Goal: Task Accomplishment & Management: Complete application form

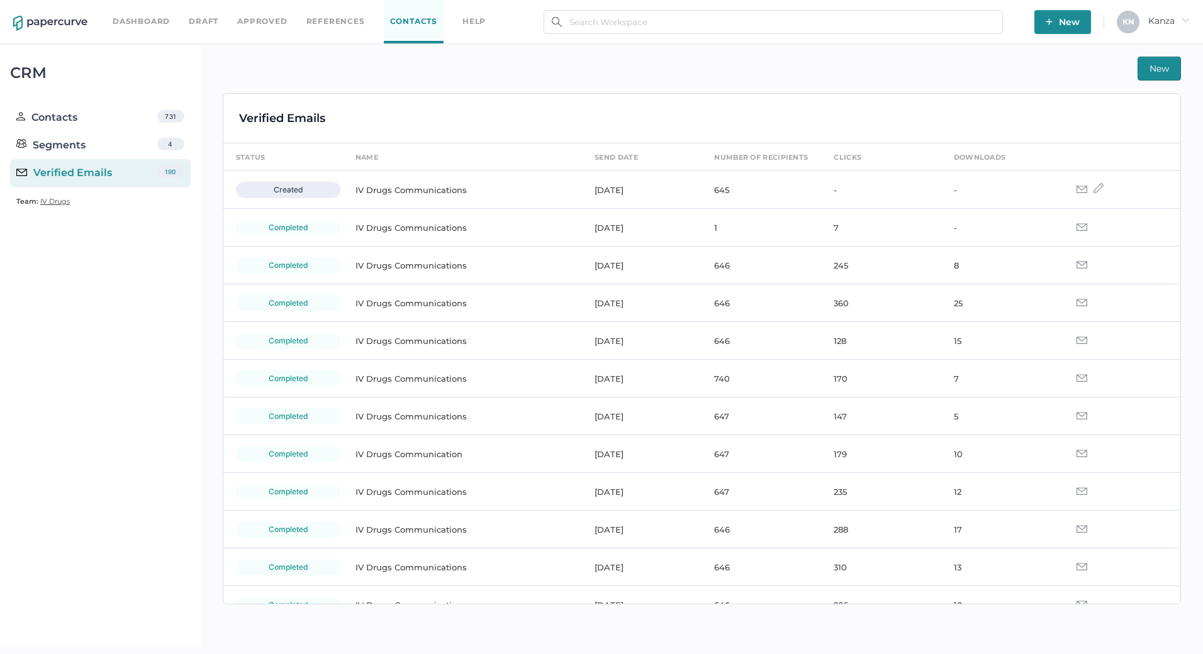
click at [408, 27] on link "Contacts" at bounding box center [414, 21] width 60 height 43
click at [74, 115] on div "Contacts" at bounding box center [46, 117] width 61 height 15
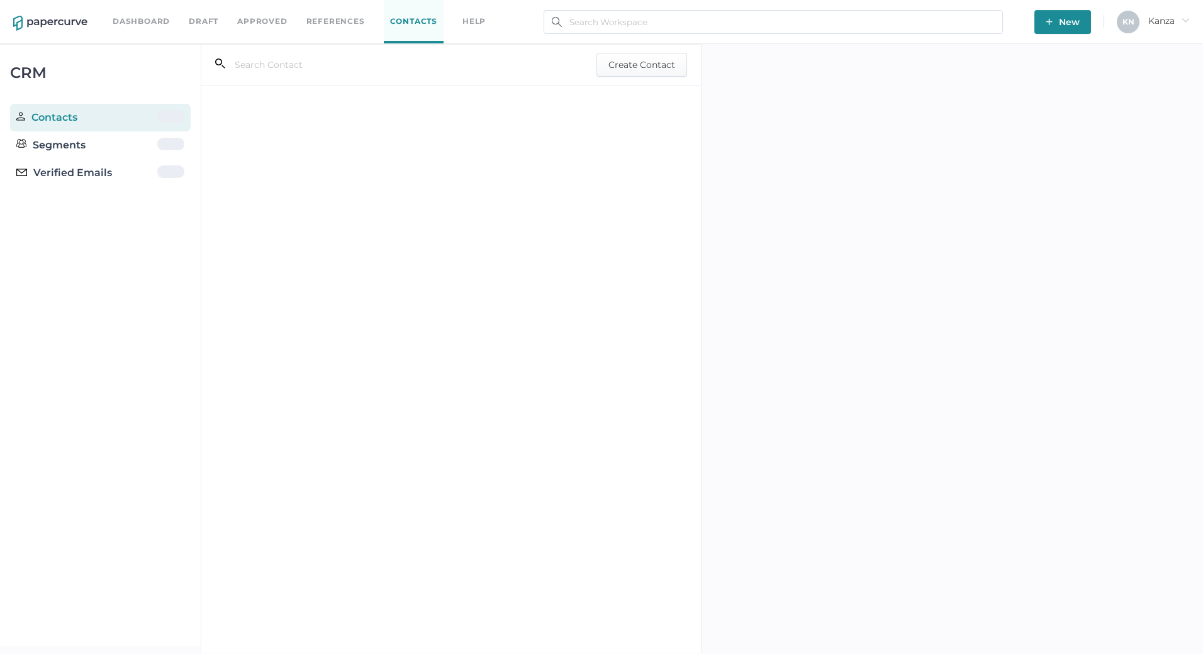
click at [296, 68] on input "text" at bounding box center [390, 65] width 330 height 24
paste input "[PERSON_NAME][EMAIL_ADDRESS][PERSON_NAME][DOMAIN_NAME]"
type input "[PERSON_NAME][EMAIL_ADDRESS][PERSON_NAME][DOMAIN_NAME]"
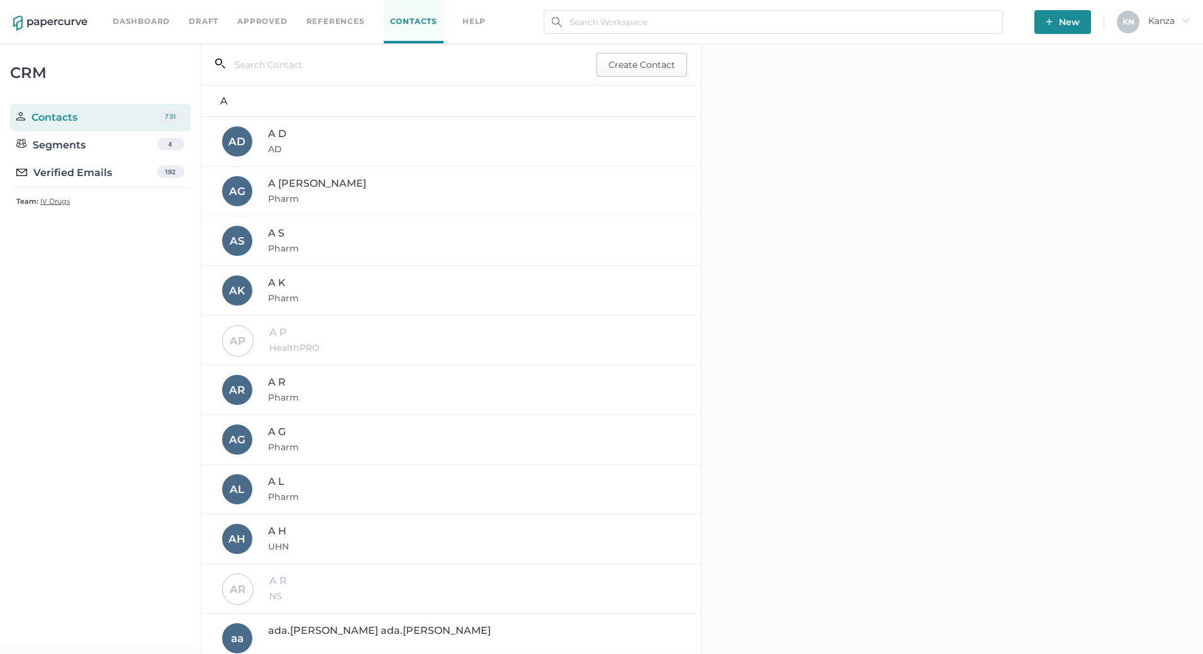
click at [636, 68] on span "Create Contact" at bounding box center [641, 64] width 67 height 23
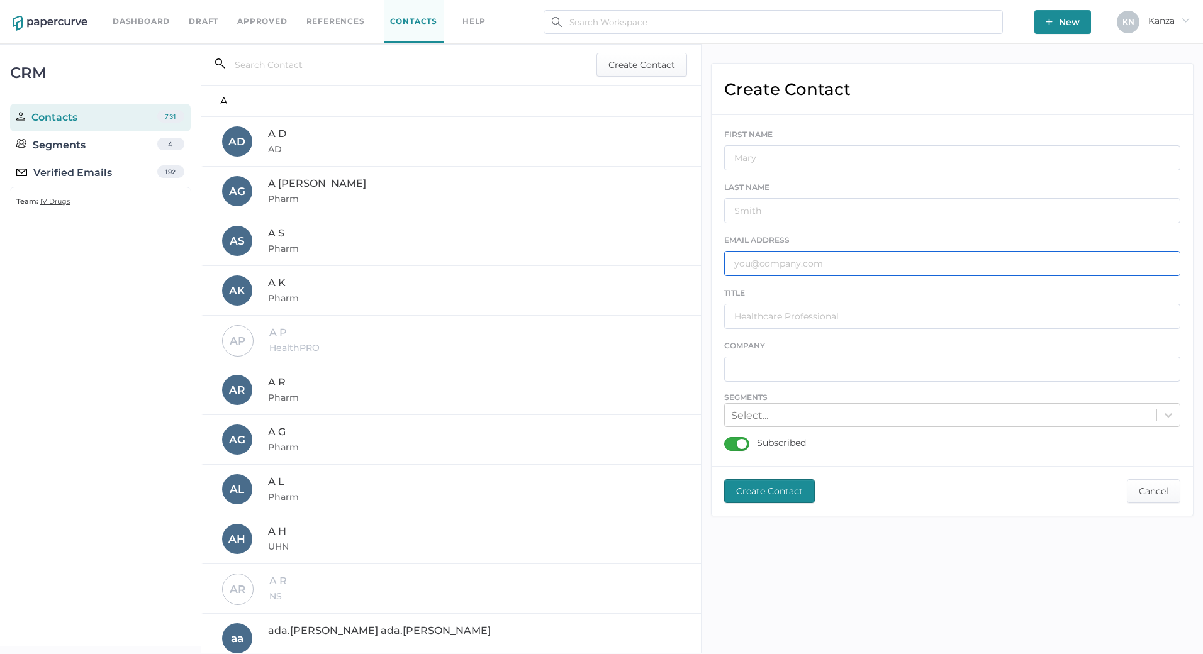
click at [783, 274] on input "text" at bounding box center [952, 263] width 456 height 25
paste input "[PERSON_NAME][EMAIL_ADDRESS][PERSON_NAME][DOMAIN_NAME]"
type input "[PERSON_NAME][EMAIL_ADDRESS][PERSON_NAME][DOMAIN_NAME]"
click at [802, 153] on input "text" at bounding box center [952, 157] width 456 height 25
type input "N"
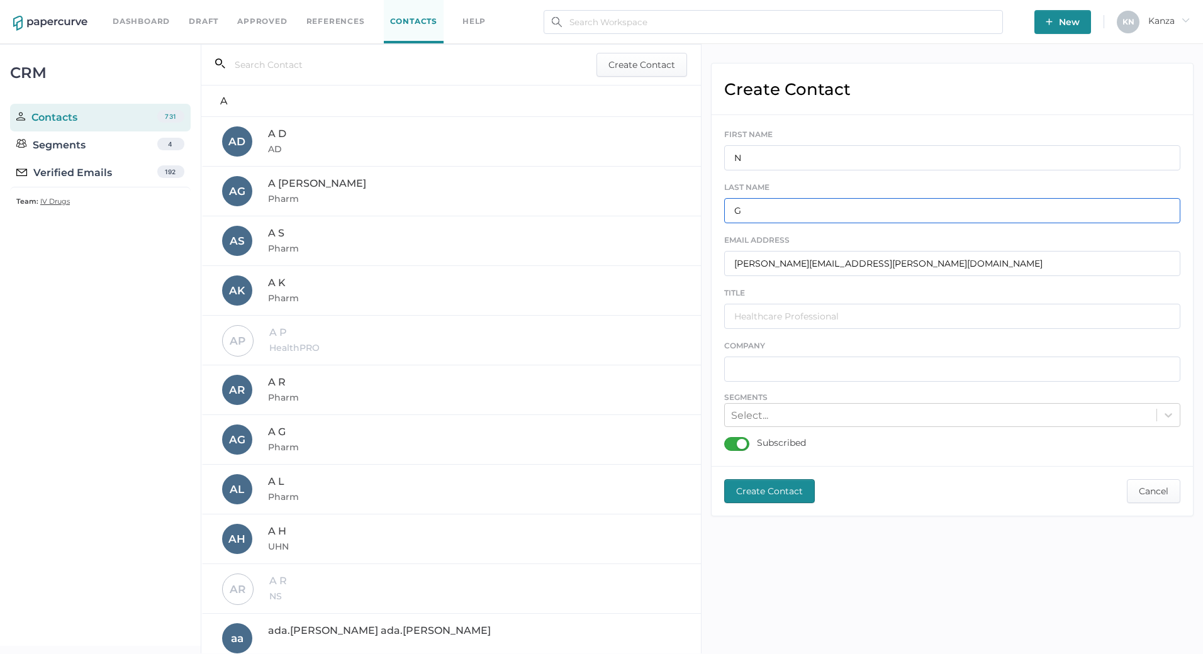
type input "G"
type input "THP"
click at [885, 417] on div "Select..." at bounding box center [941, 416] width 432 height 20
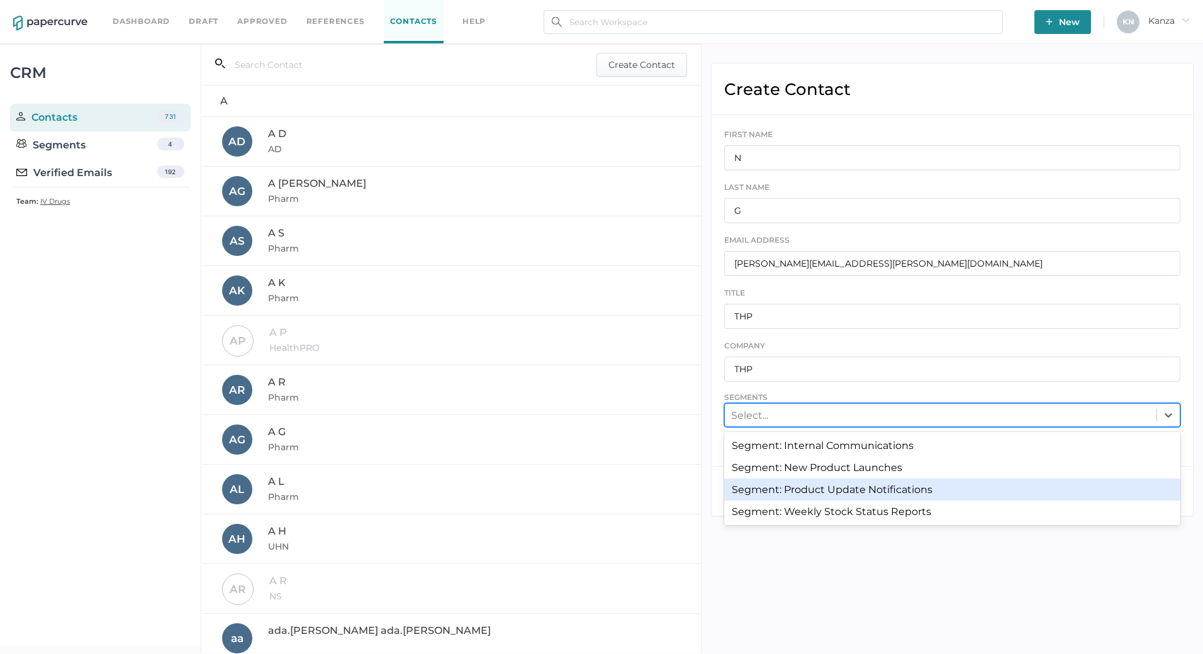
click at [866, 489] on div "Segment: Product Update Notifications" at bounding box center [952, 490] width 456 height 22
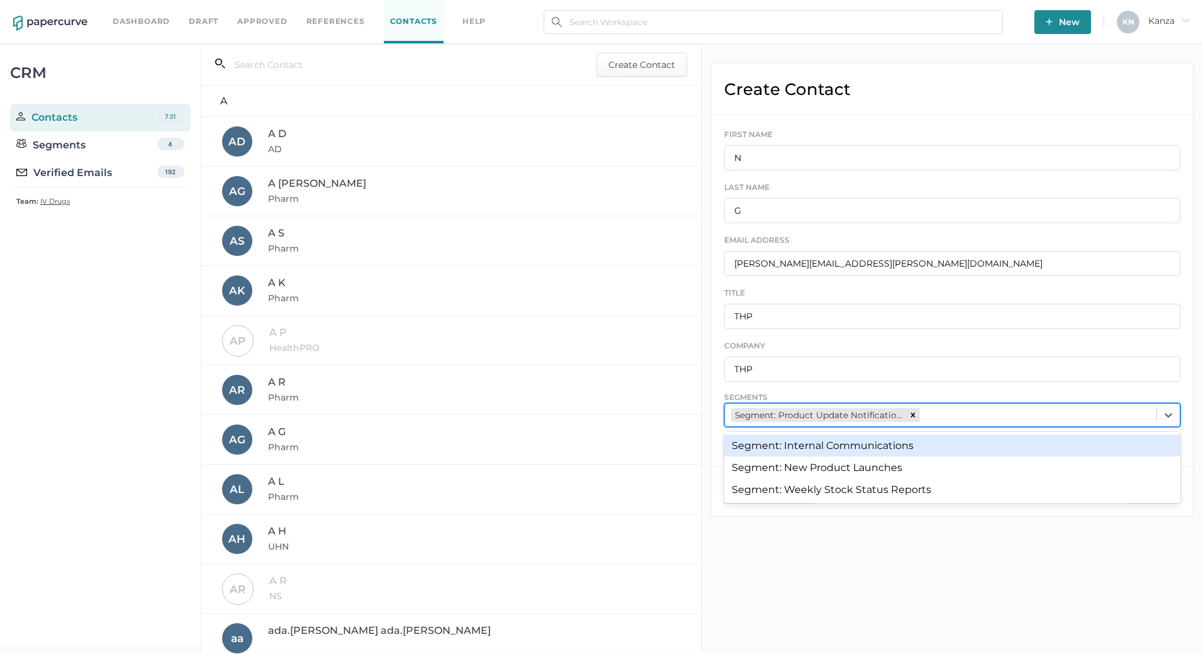
click at [953, 413] on div "Segment: Product Update Notifications" at bounding box center [941, 416] width 432 height 20
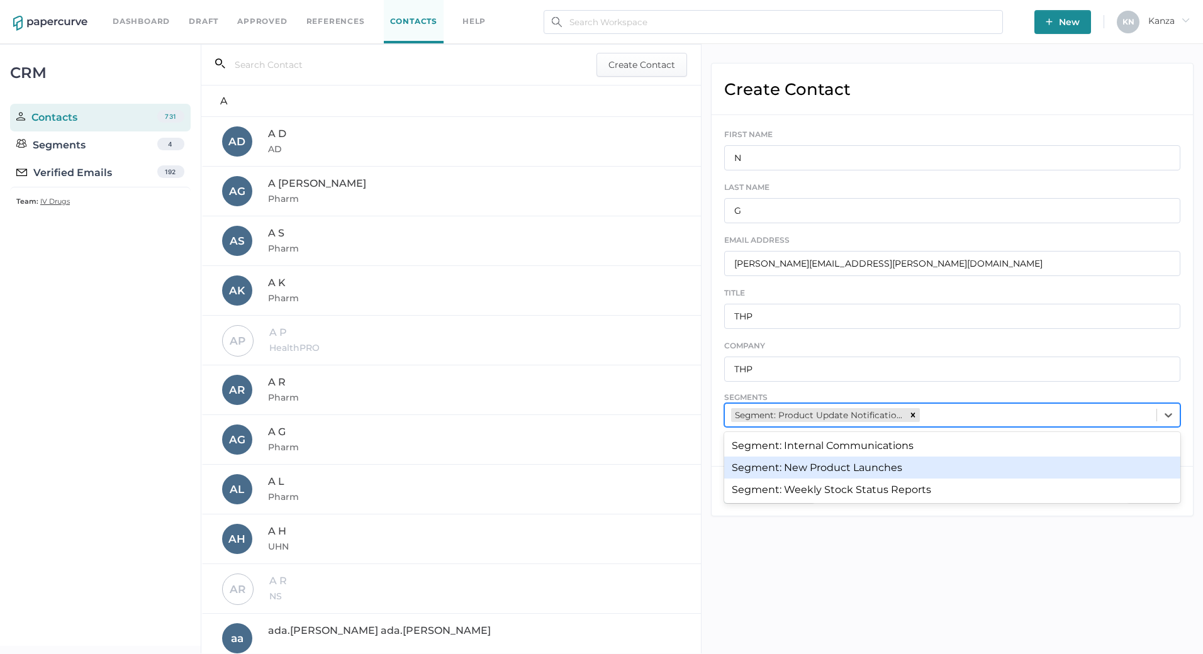
click at [914, 463] on div "Segment: New Product Launches" at bounding box center [952, 468] width 456 height 22
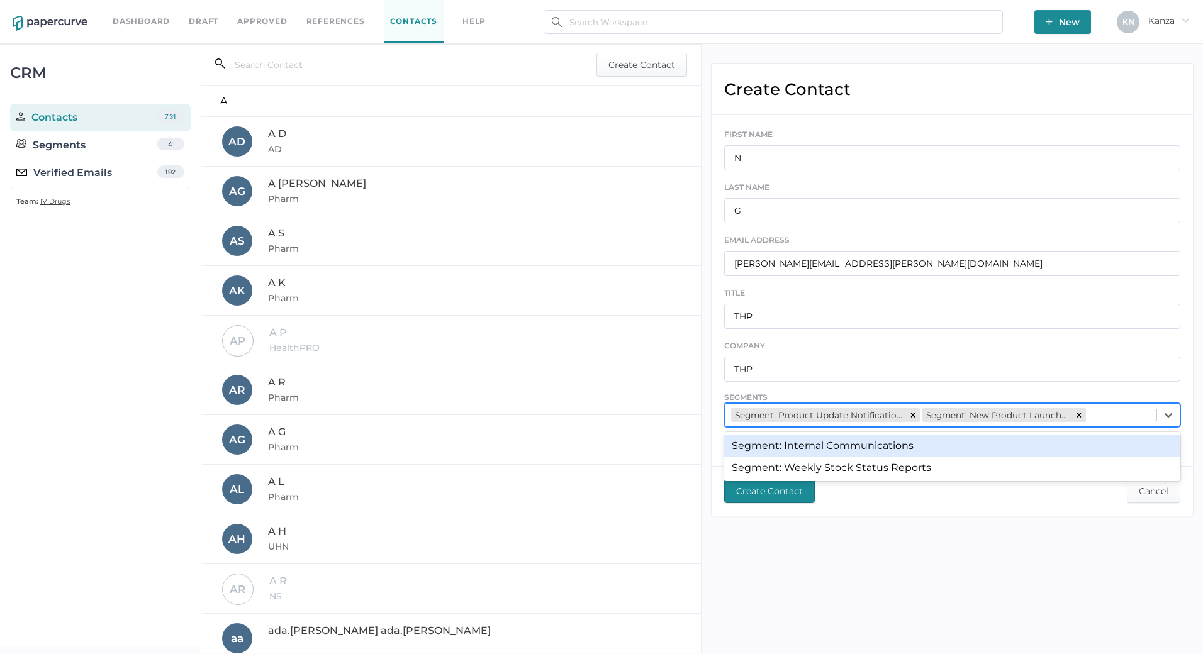
click at [1104, 413] on div "Segment: Product Update Notifications Segment: New Product Launches" at bounding box center [941, 416] width 432 height 20
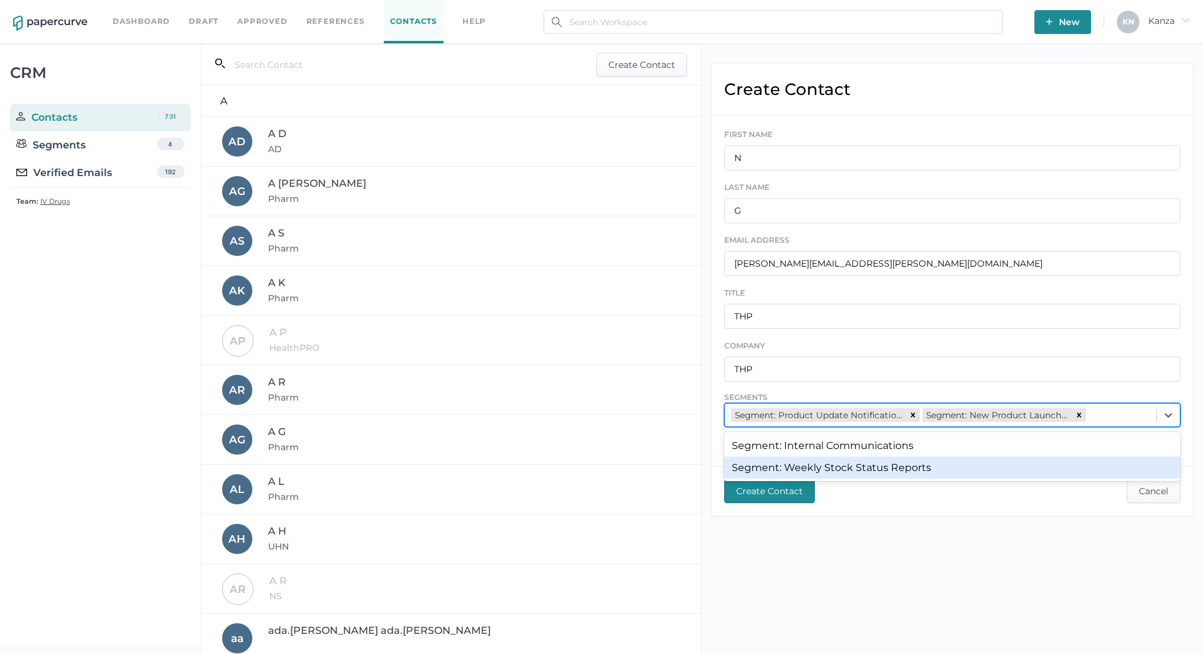
click at [973, 469] on div "Segment: Weekly Stock Status Reports" at bounding box center [952, 468] width 456 height 22
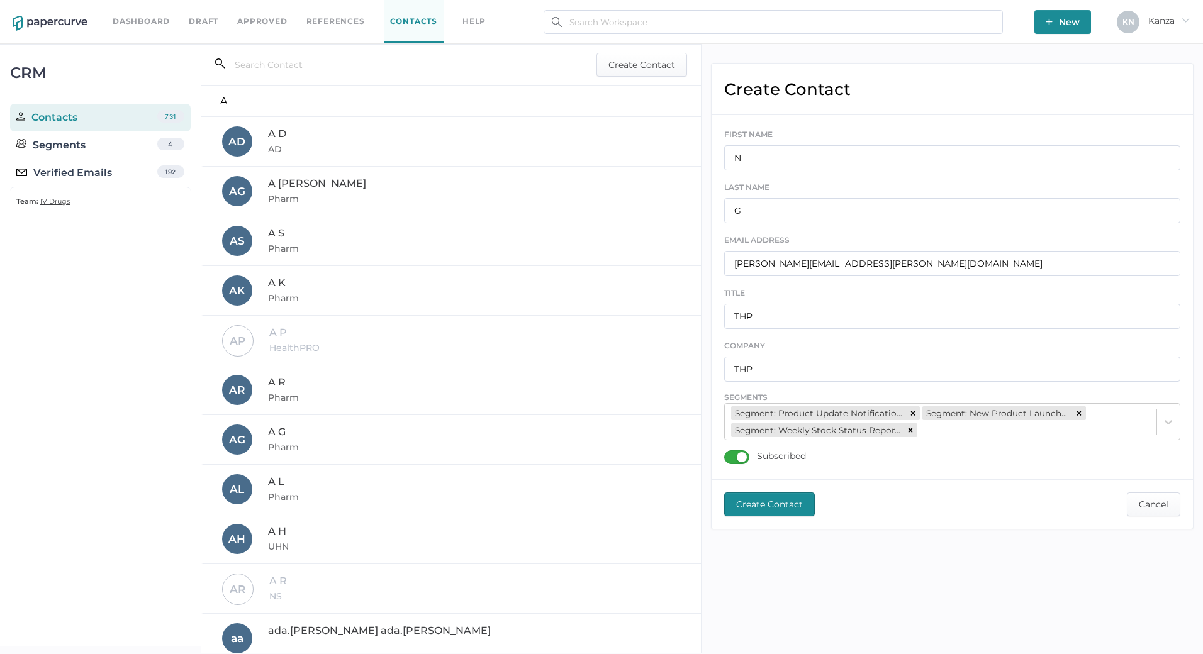
click at [793, 496] on span "Create Contact" at bounding box center [769, 504] width 67 height 23
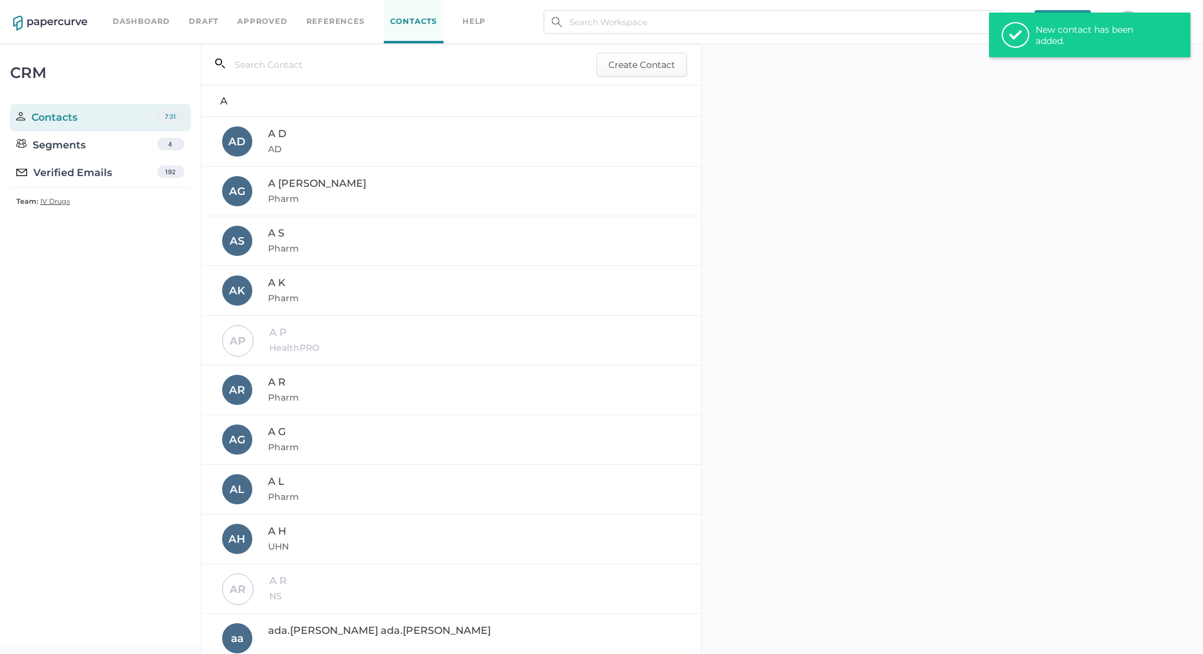
click at [286, 69] on input "text" at bounding box center [390, 65] width 330 height 24
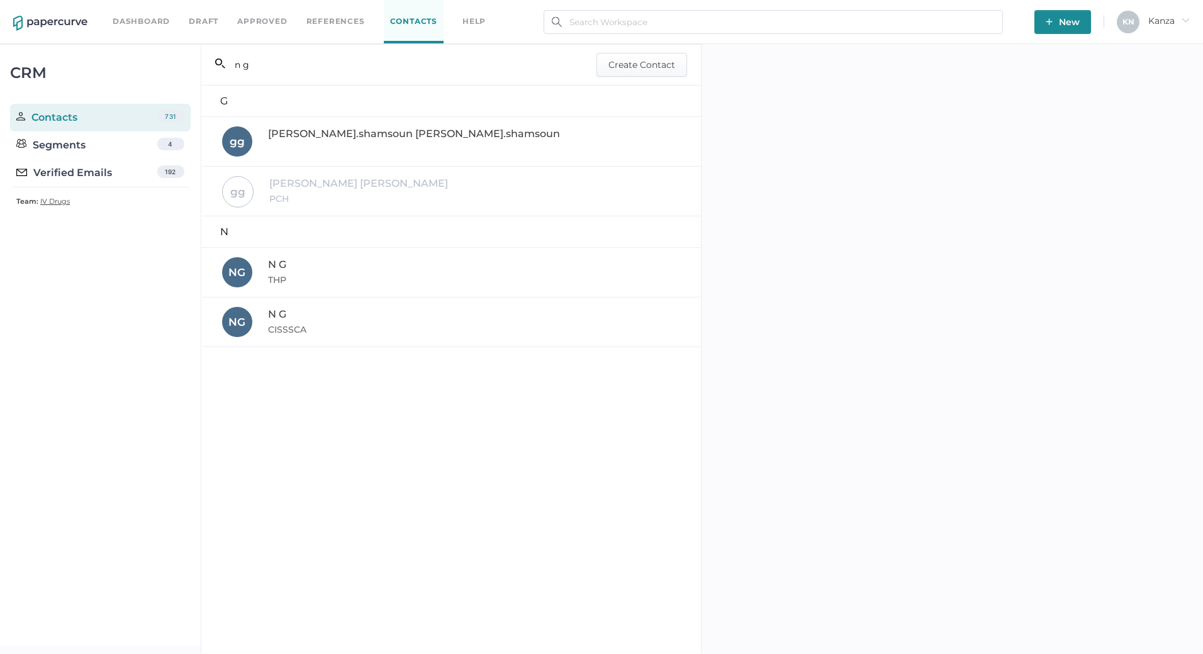
type input "n g"
click at [318, 318] on div "N G CISSSCA" at bounding box center [452, 322] width 461 height 30
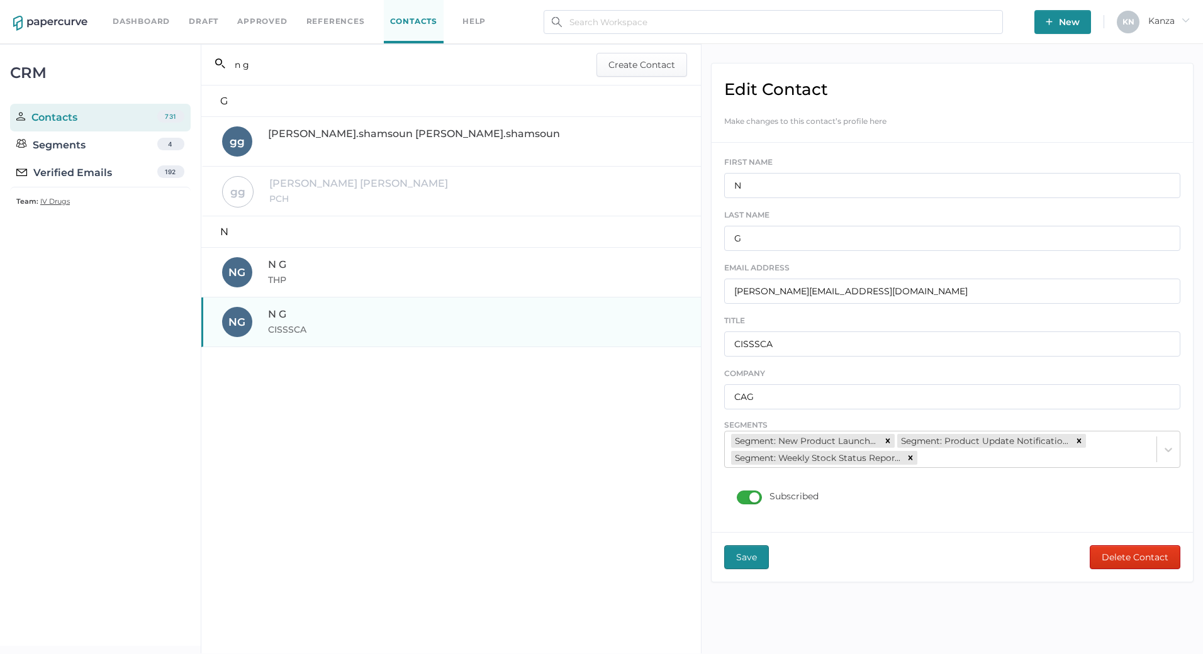
click at [327, 285] on div "N G THP" at bounding box center [452, 272] width 461 height 30
